Goal: Task Accomplishment & Management: Use online tool/utility

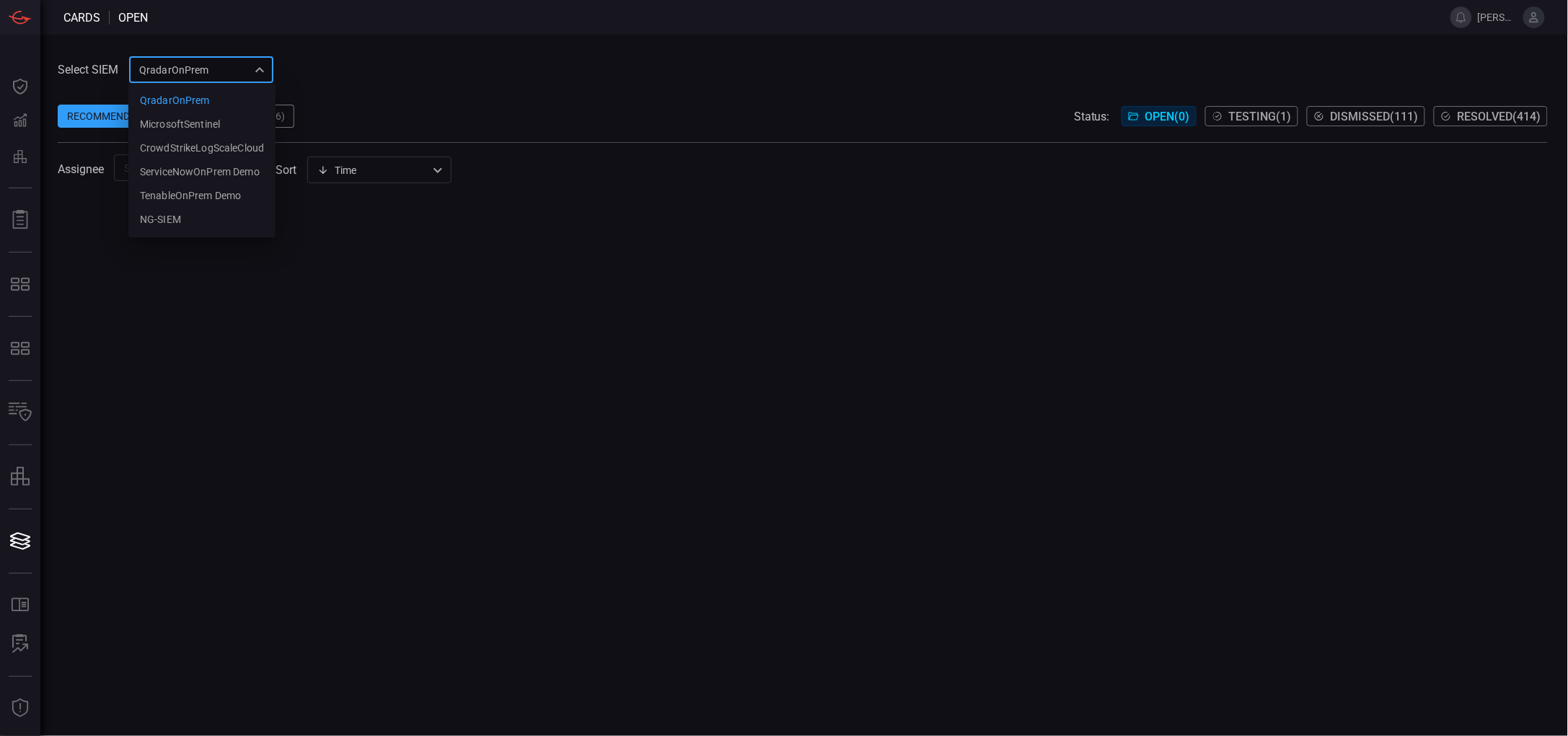
click at [240, 72] on div "QradarOnPrem 5aadb41e-e732-4a7a-884f-5c29e918b1b8 QradarOnPrem MicrosoftSentine…" at bounding box center [200, 70] width 144 height 26
click at [169, 217] on div "NG-SIEM" at bounding box center [161, 220] width 41 height 15
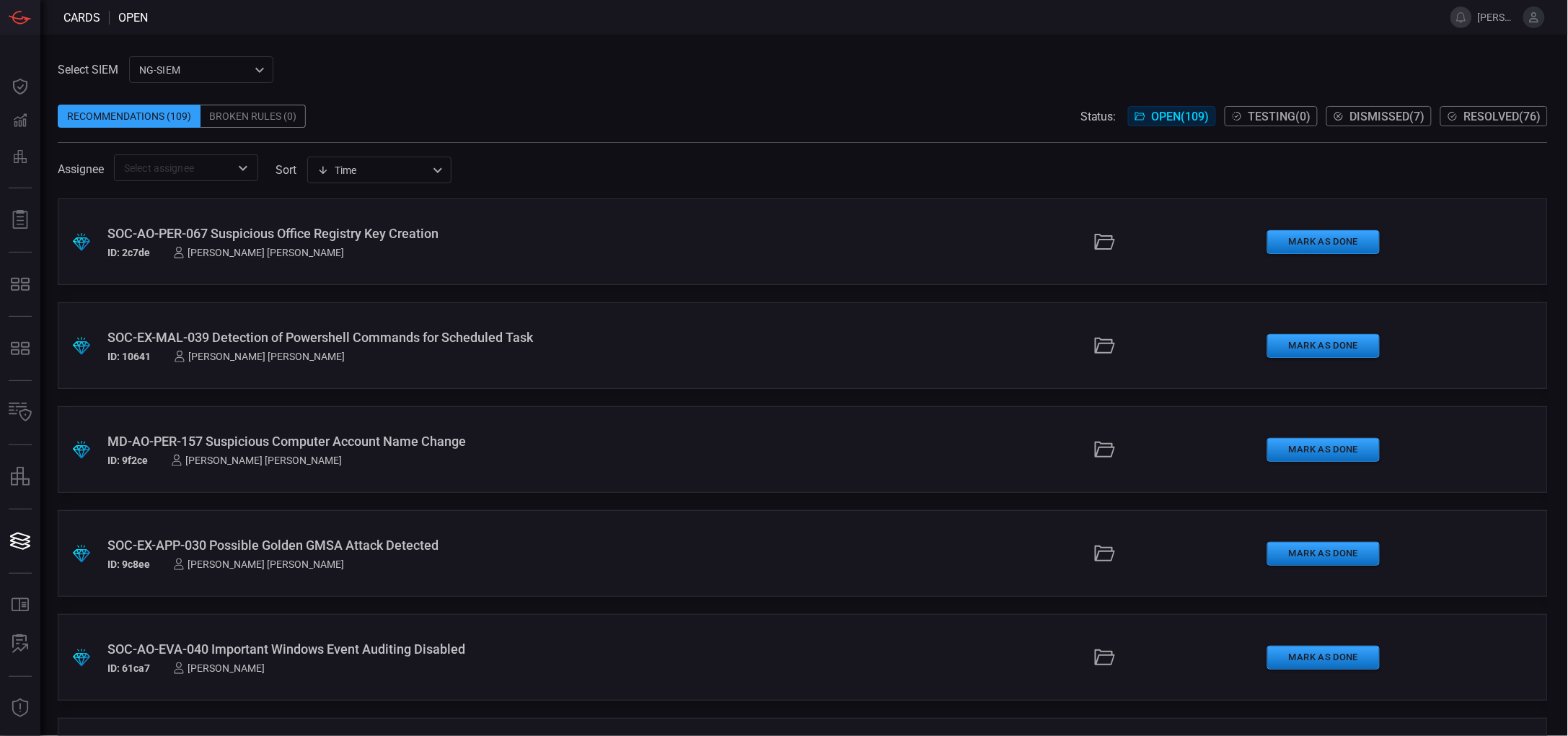
scroll to position [10782, 0]
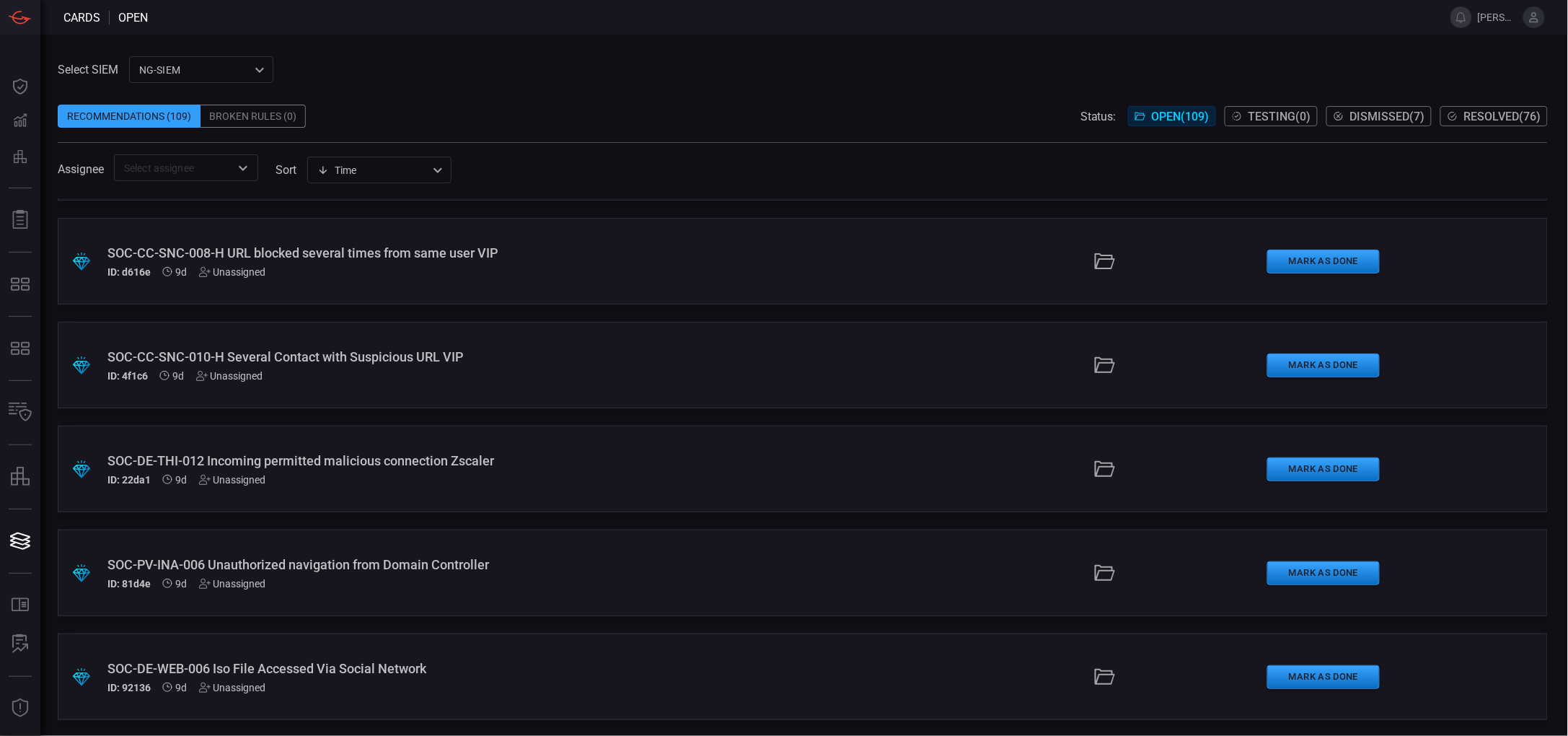
click at [367, 556] on div "SOC-PV-INA-006 Unauthorized navigation from Domain Controller" at bounding box center [382, 564] width 550 height 15
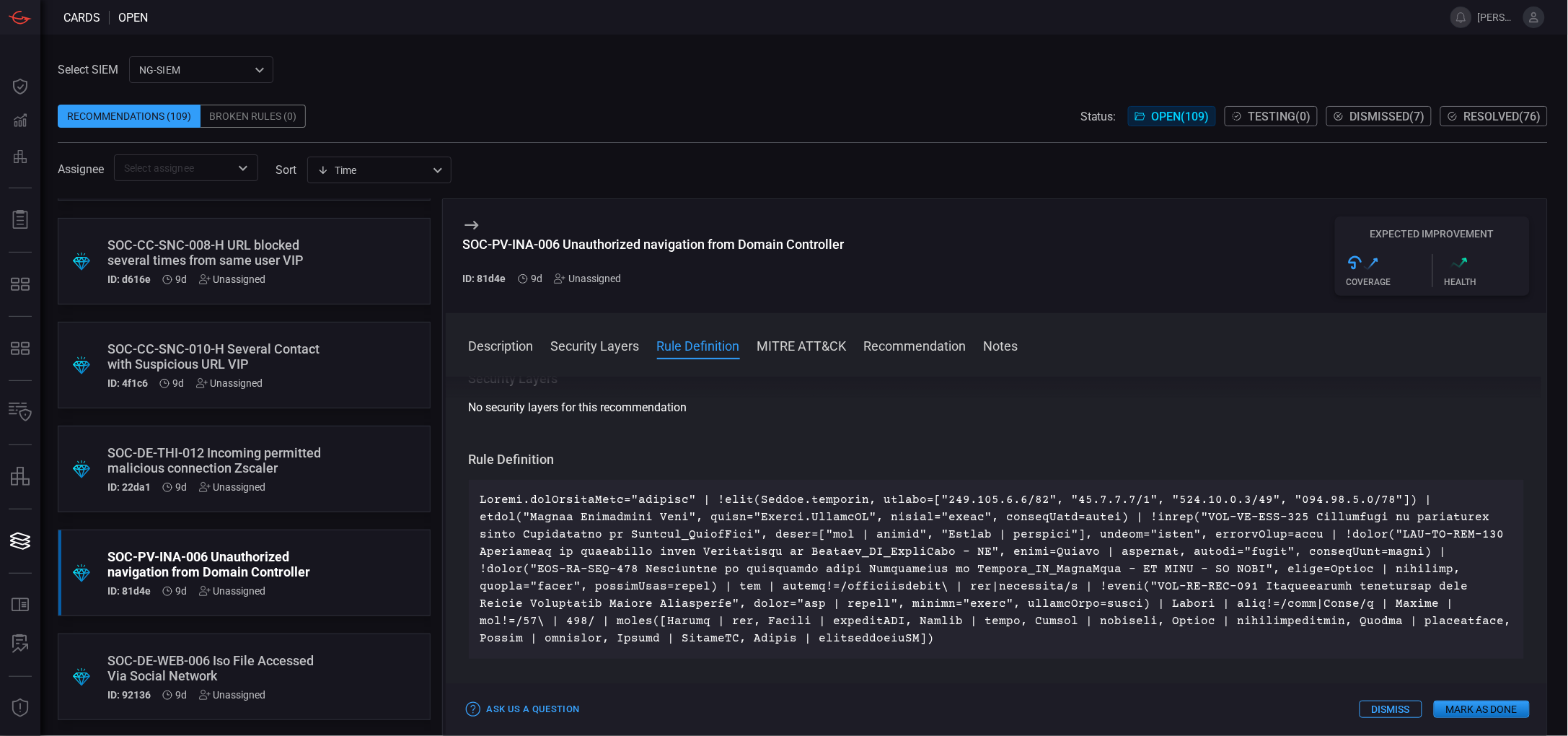
scroll to position [101, 0]
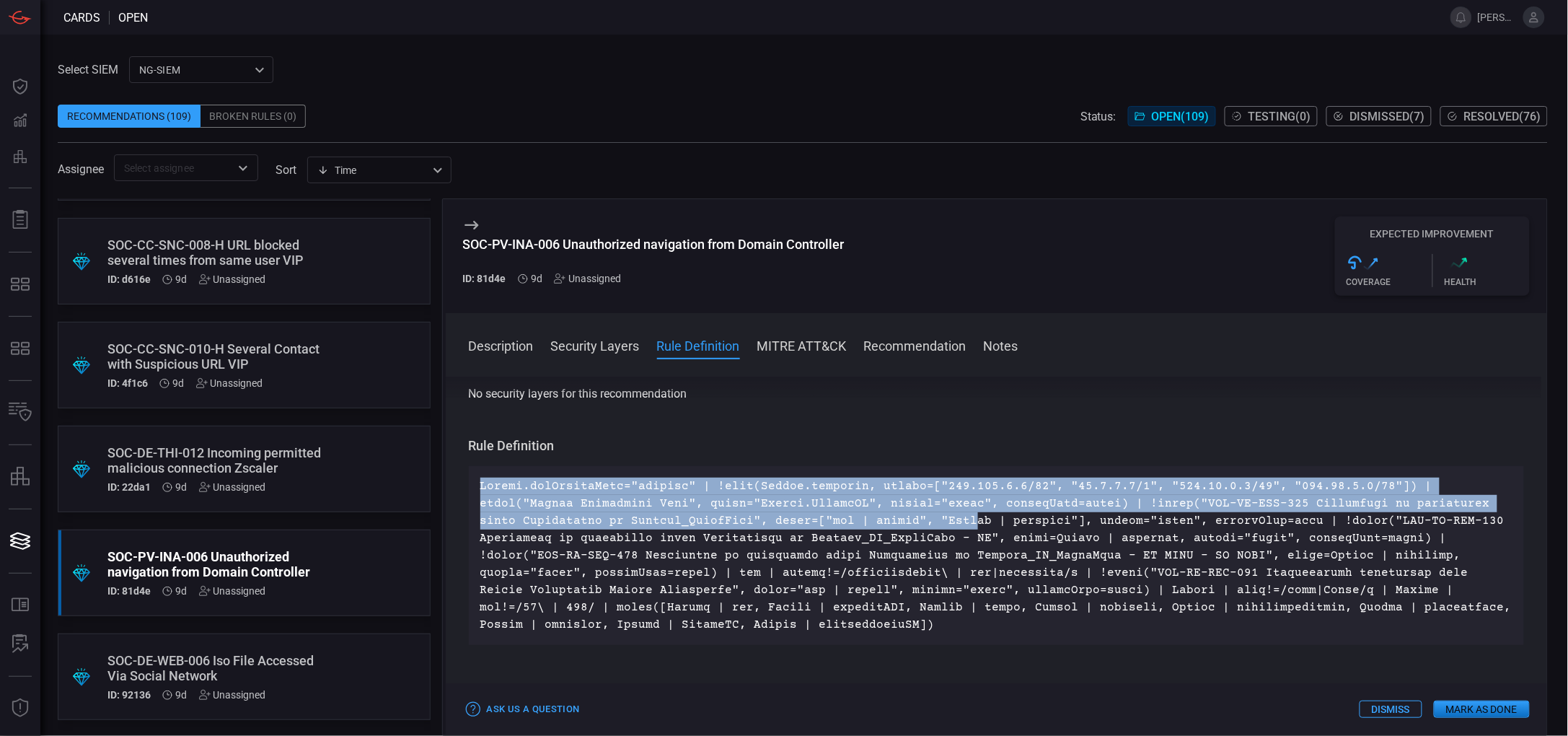
drag, startPoint x: 475, startPoint y: 485, endPoint x: 810, endPoint y: 529, distance: 337.9
click at [810, 529] on div at bounding box center [996, 556] width 1056 height 179
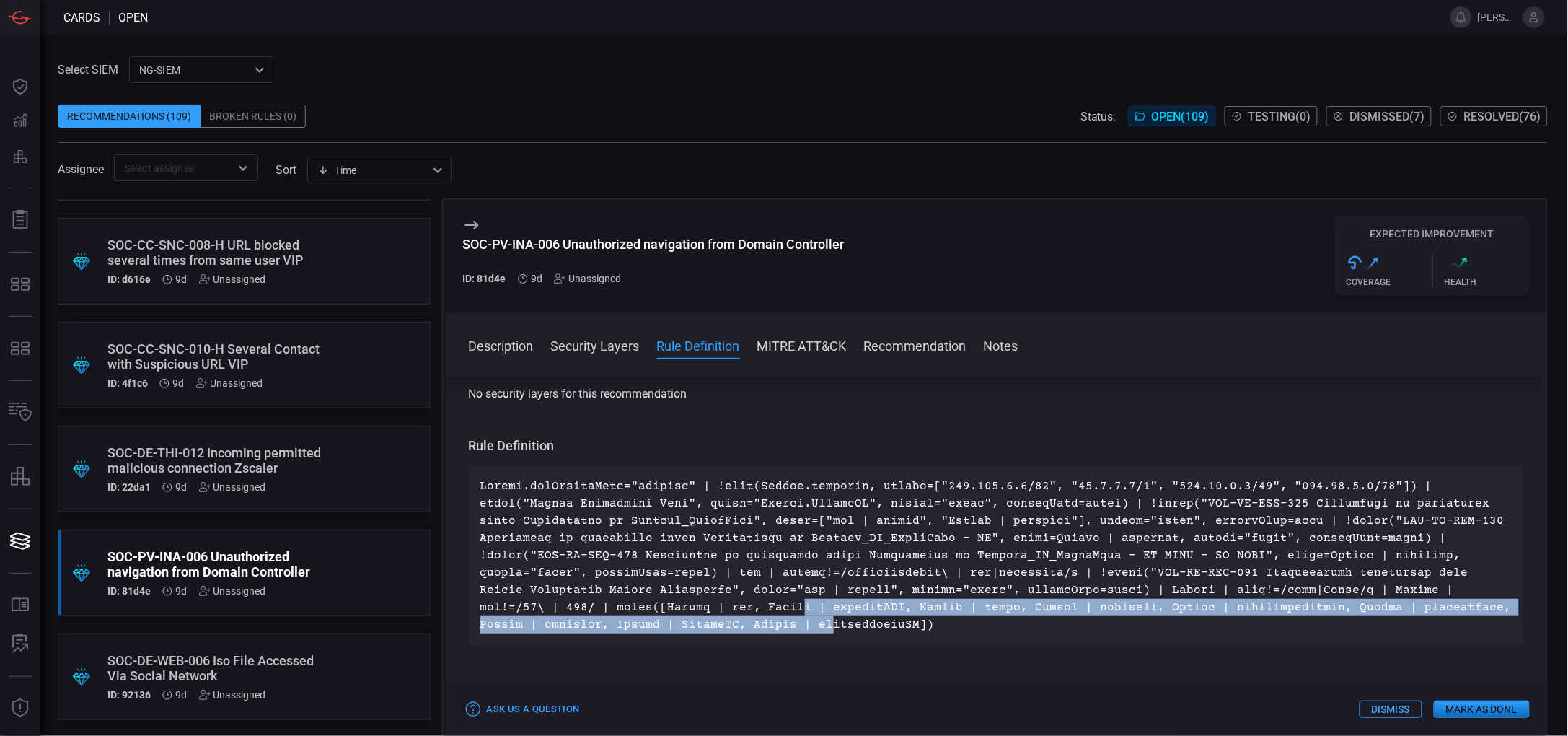
click at [1382, 597] on p at bounding box center [996, 556] width 1033 height 156
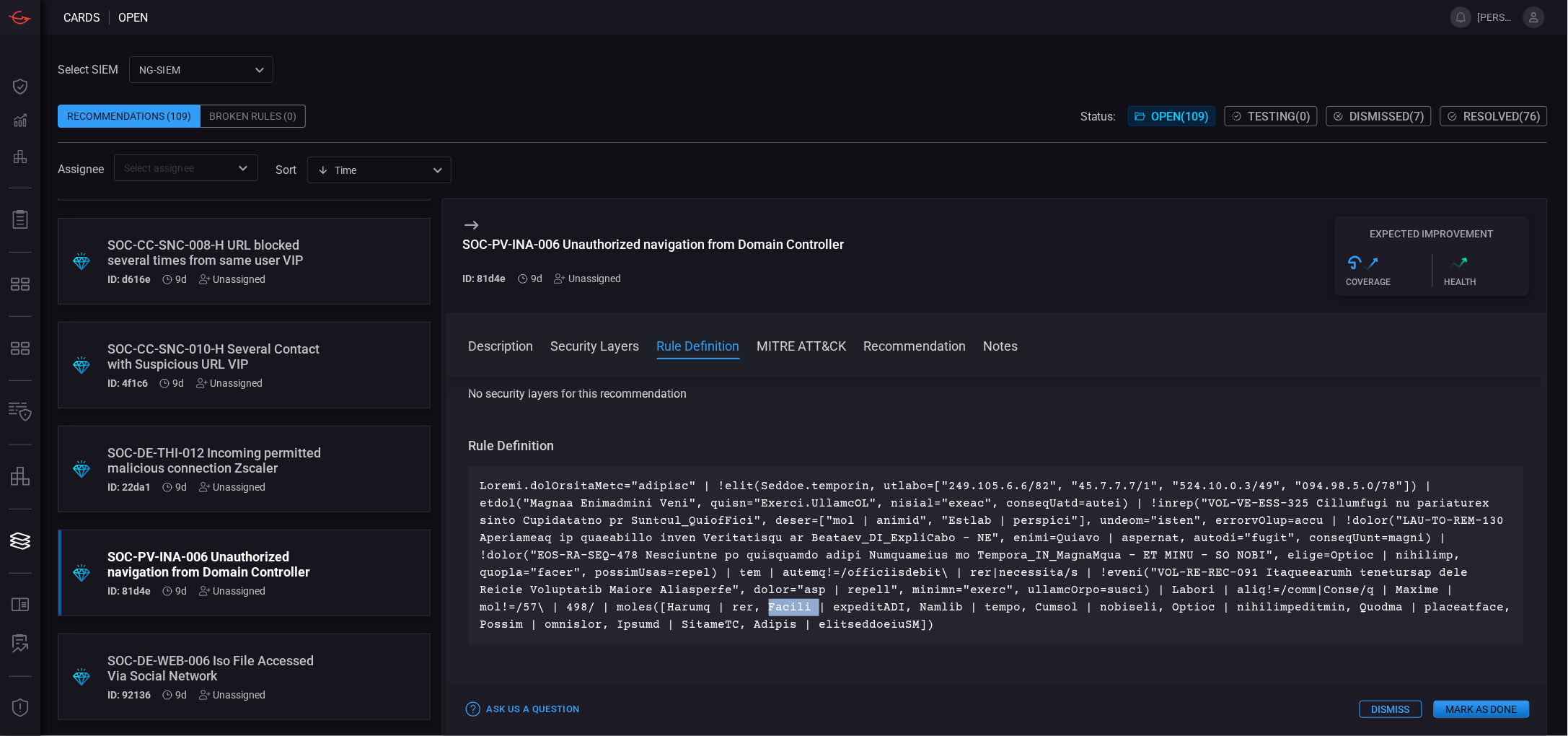
click at [1382, 597] on p at bounding box center [996, 556] width 1033 height 156
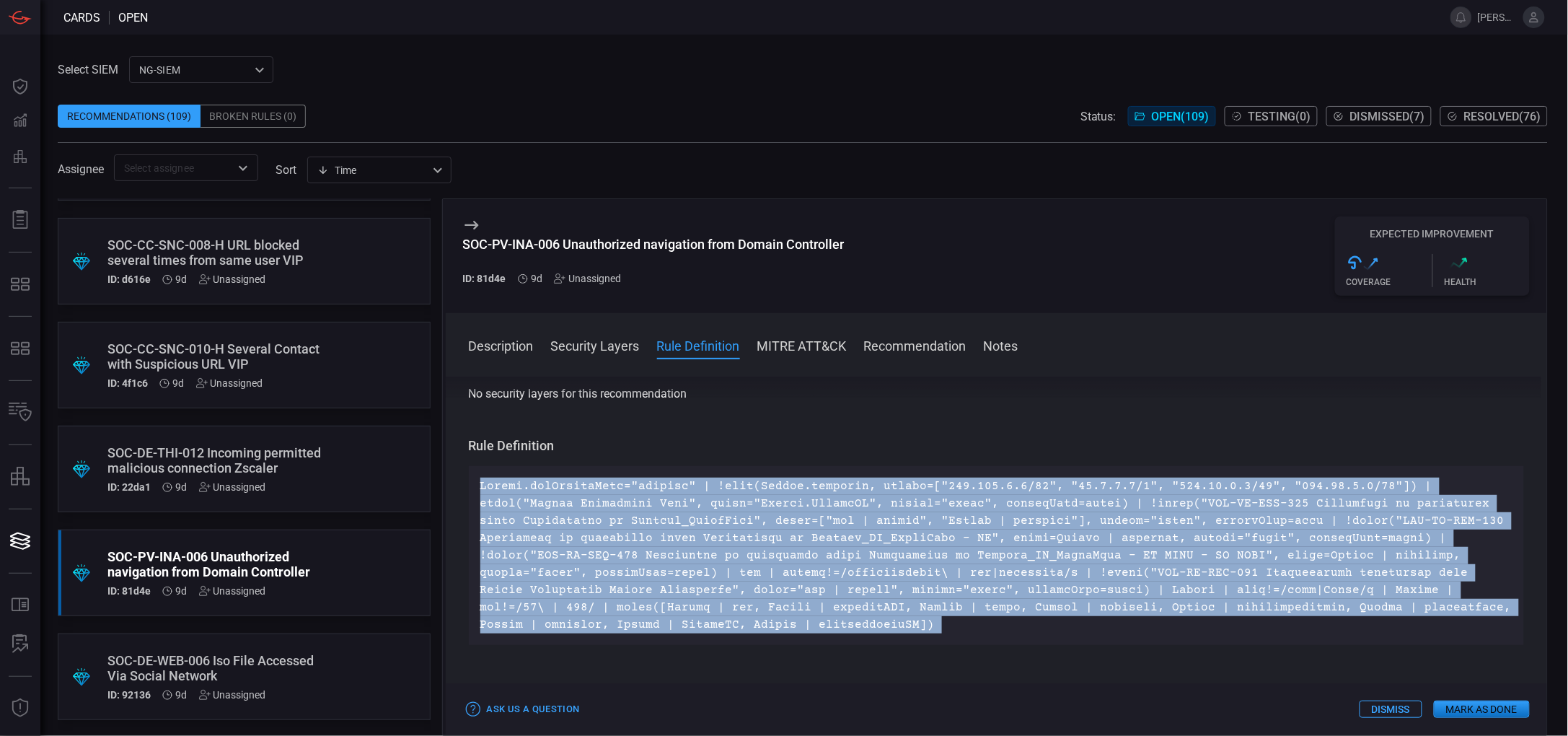
click at [1382, 597] on p at bounding box center [996, 556] width 1033 height 156
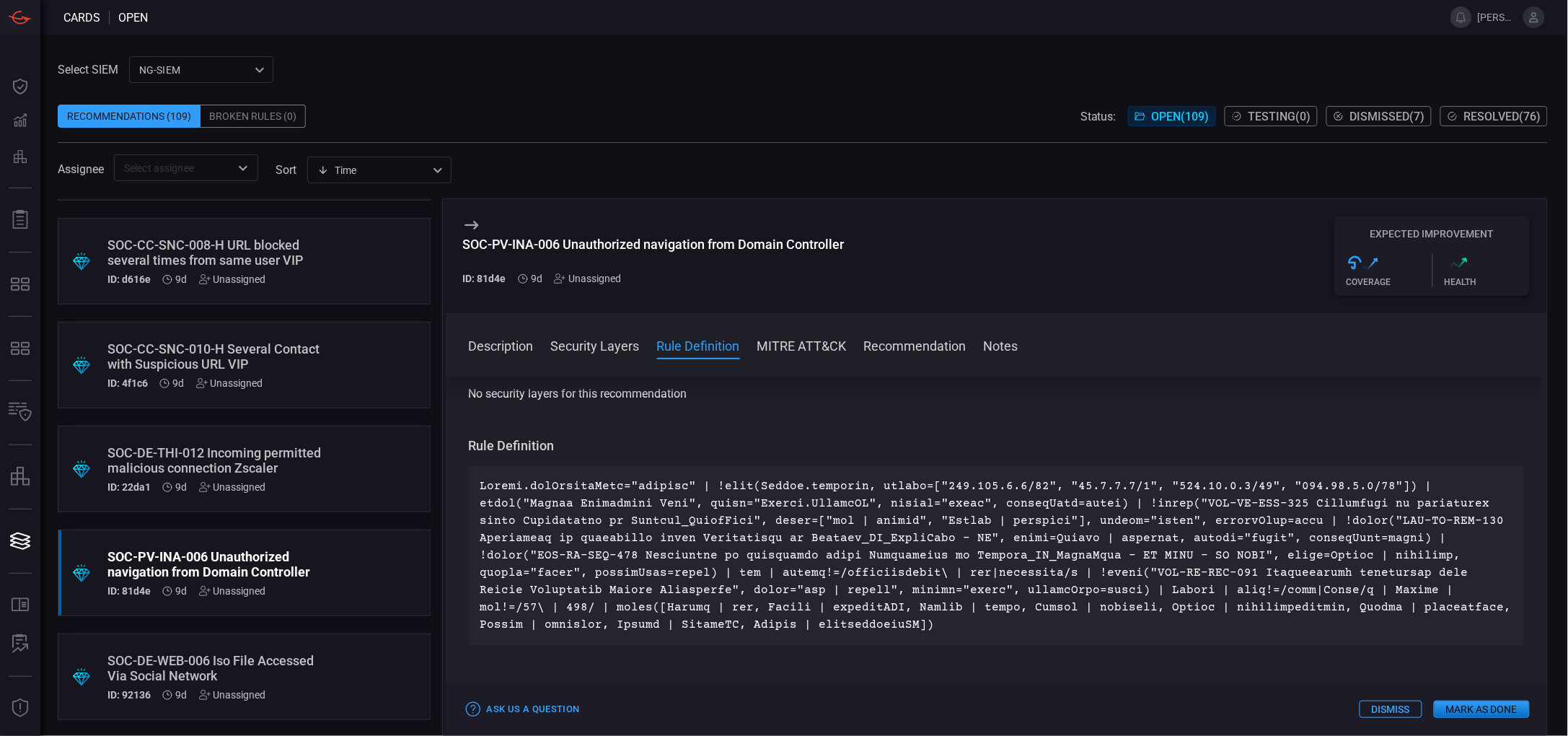
click at [851, 245] on div "SOC-PV-INA-006 Unauthorized navigation from Domain Controller ID: 81d4e 9d Unas…" at bounding box center [996, 256] width 1102 height 114
drag, startPoint x: 851, startPoint y: 245, endPoint x: 564, endPoint y: 247, distance: 287.0
click at [564, 247] on div "SOC-PV-INA-006 Unauthorized navigation from Domain Controller ID: 81d4e 9d Unas…" at bounding box center [996, 256] width 1102 height 114
copy div "Unauthorized navigation from Domain Controller"
drag, startPoint x: 1183, startPoint y: 587, endPoint x: 789, endPoint y: 590, distance: 394.0
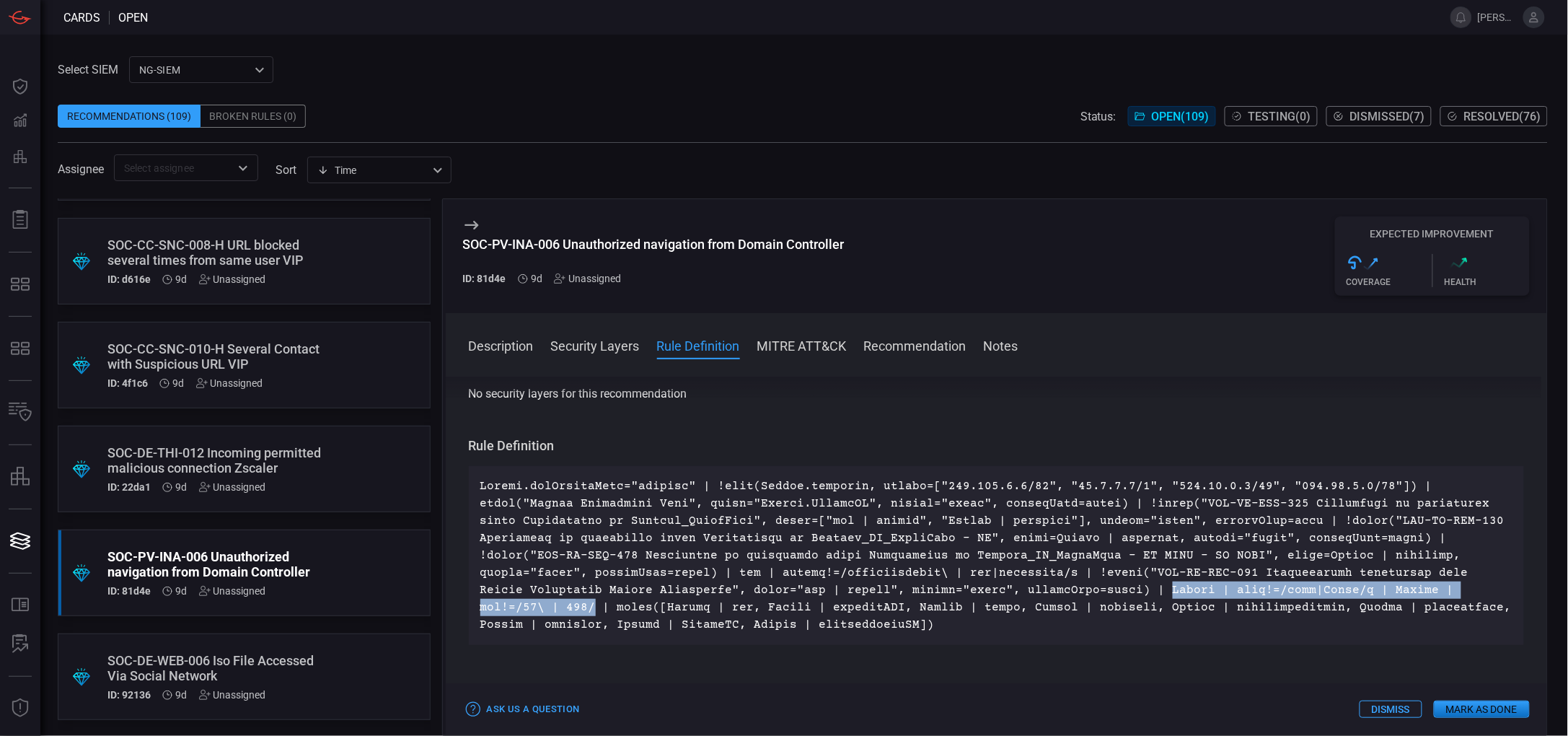
click at [789, 590] on p at bounding box center [996, 556] width 1033 height 156
copy p "Vendor | user!=/site|Other/i | Vendor | url!=/34\ | 141/"
click at [1456, 703] on button "Mark as Done" at bounding box center [1482, 709] width 96 height 17
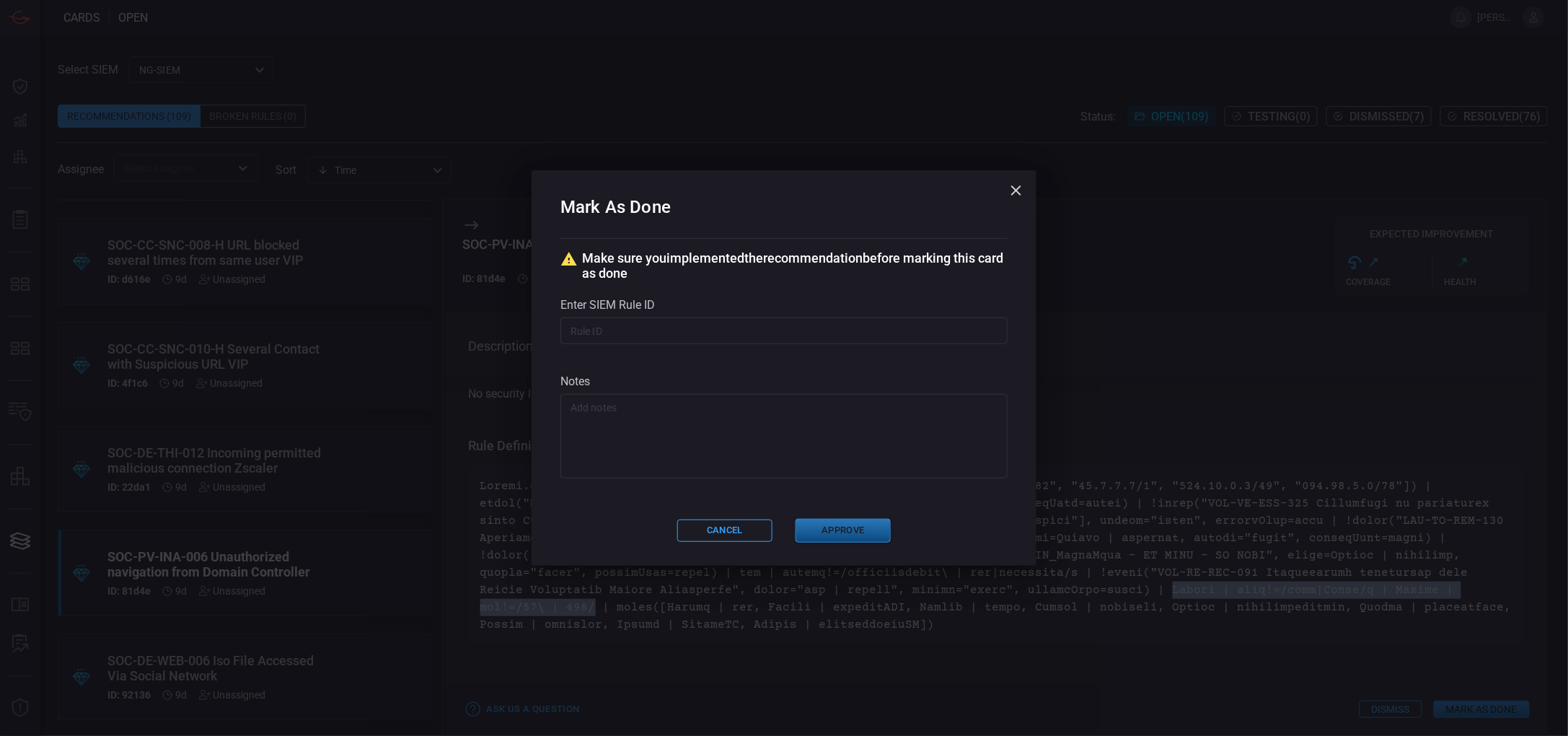
click at [857, 528] on button "Approve" at bounding box center [842, 530] width 95 height 23
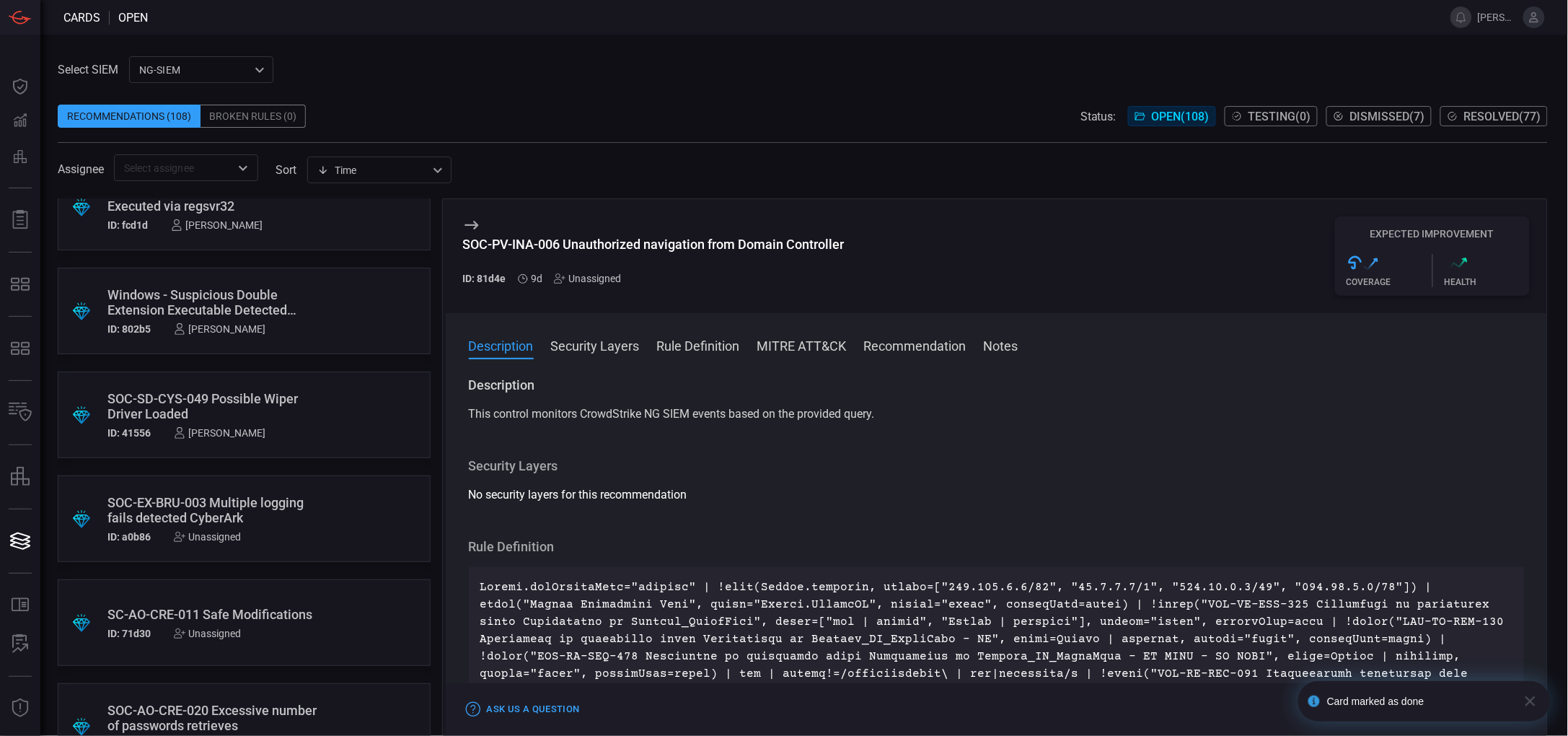
scroll to position [1366, 0]
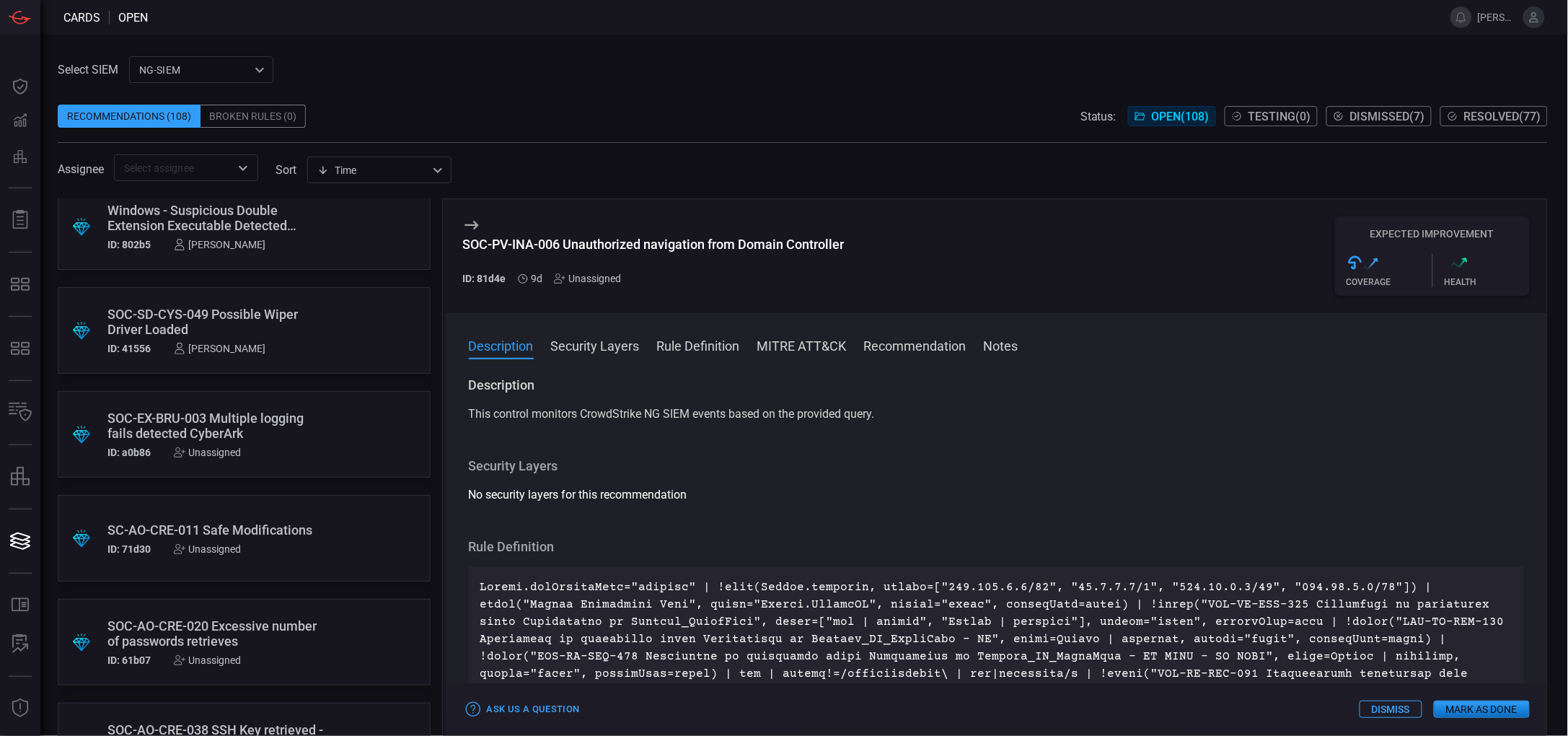
click at [212, 158] on div "​" at bounding box center [185, 167] width 144 height 26
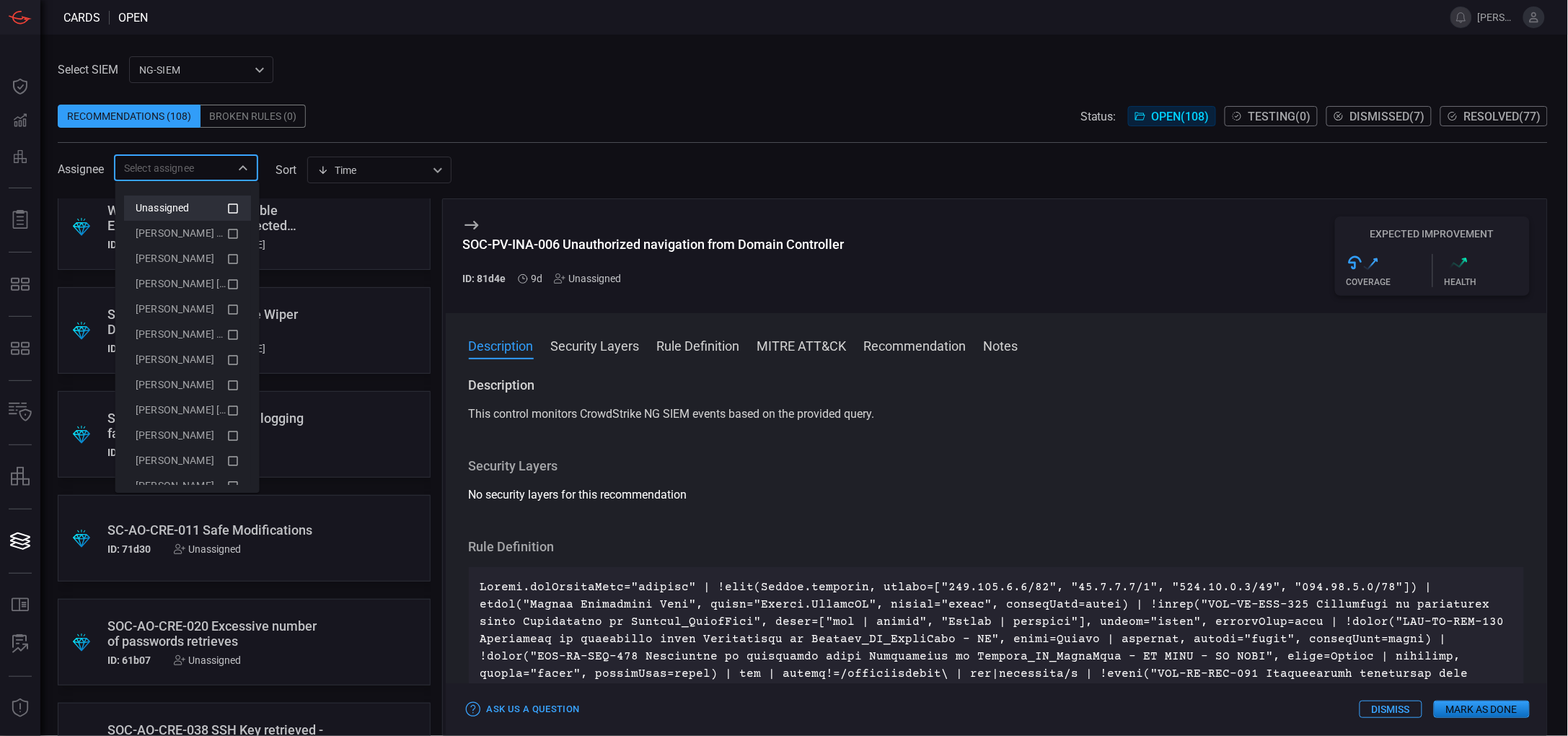
click at [179, 204] on span "Unassigned" at bounding box center [163, 208] width 55 height 11
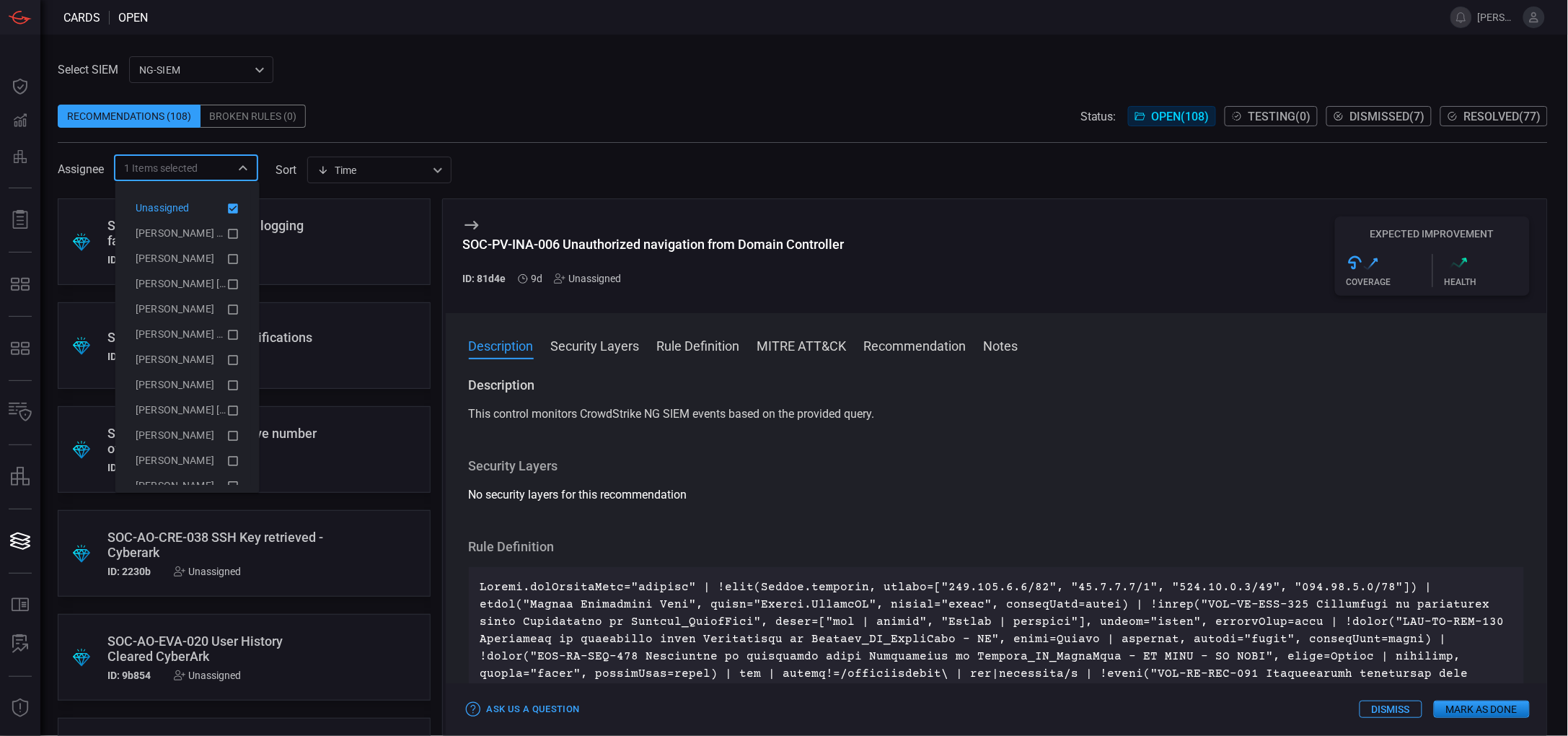
click at [577, 90] on span at bounding box center [802, 93] width 1490 height 22
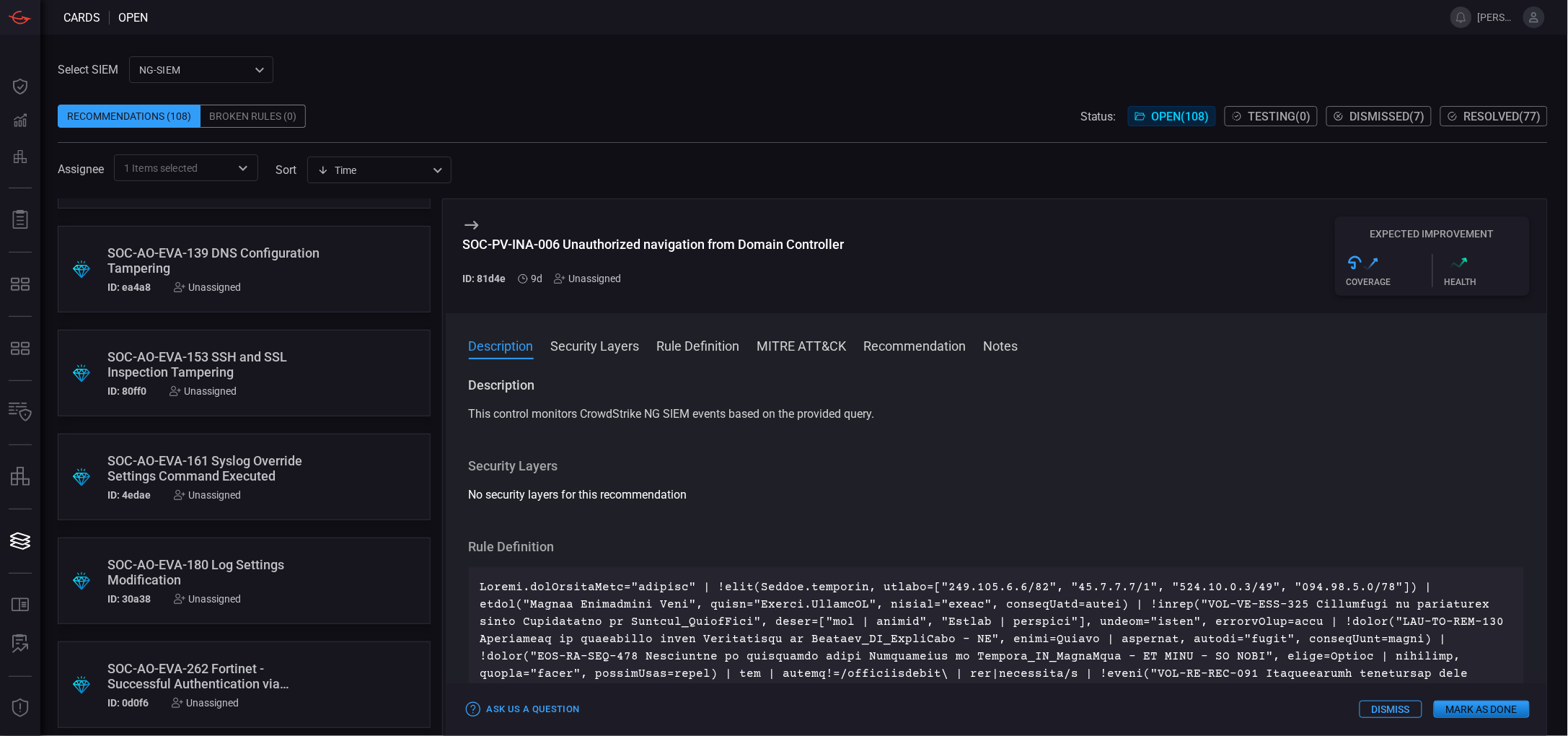
scroll to position [3193, 0]
